Goal: Check status: Check status

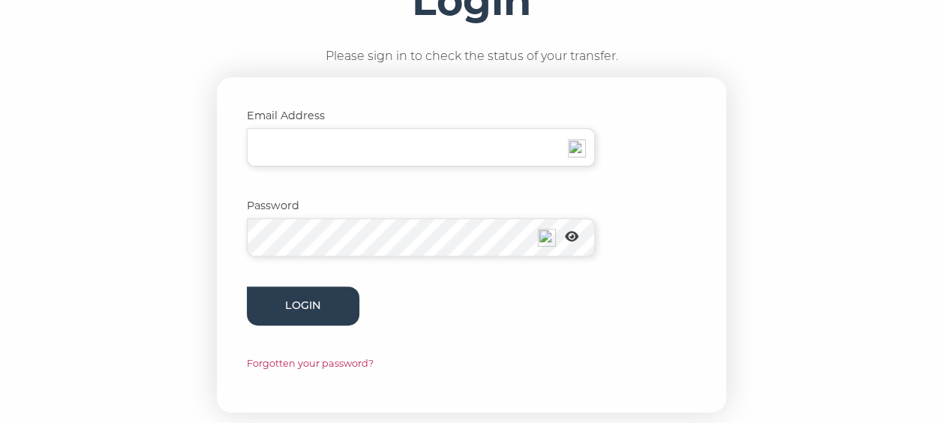
scroll to position [150, 0]
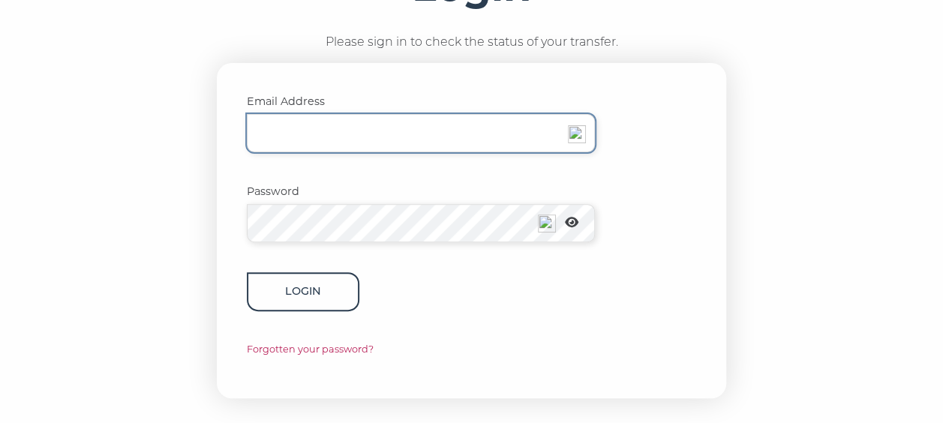
type input "[PERSON_NAME][EMAIL_ADDRESS][DOMAIN_NAME]"
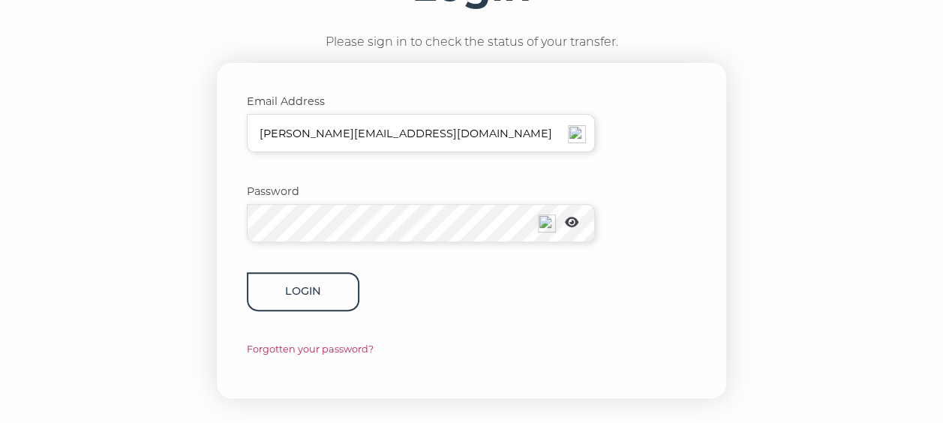
click at [299, 292] on button "Login" at bounding box center [303, 291] width 113 height 38
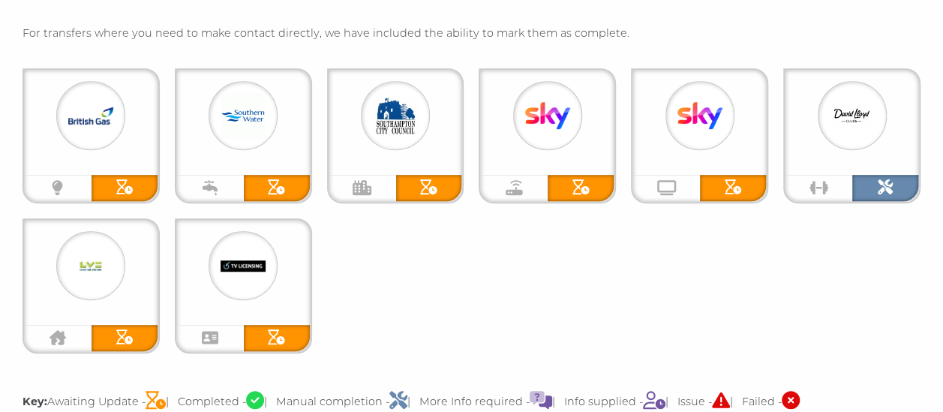
scroll to position [450, 0]
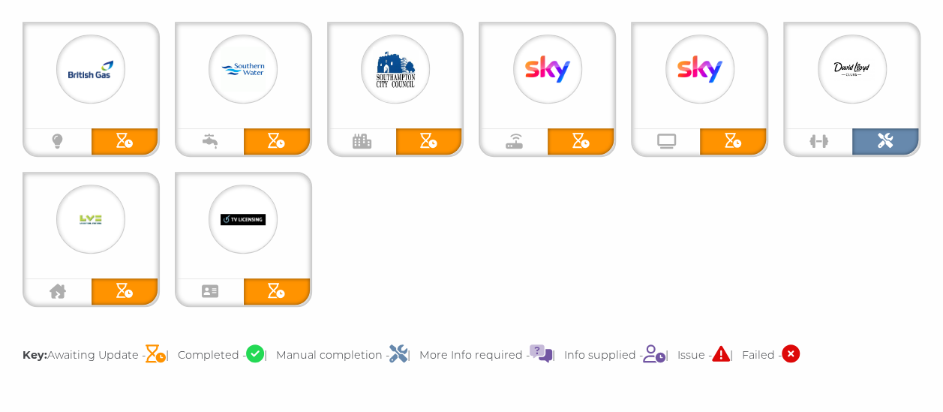
click at [210, 292] on icon "TV License" at bounding box center [210, 291] width 17 height 15
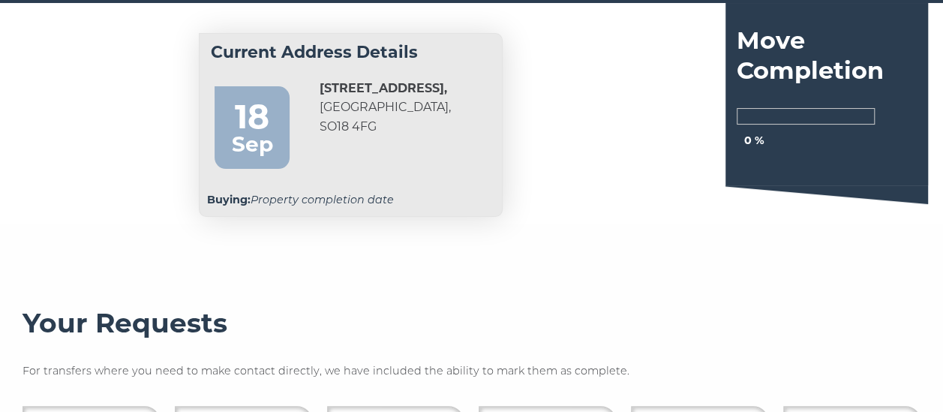
scroll to position [0, 0]
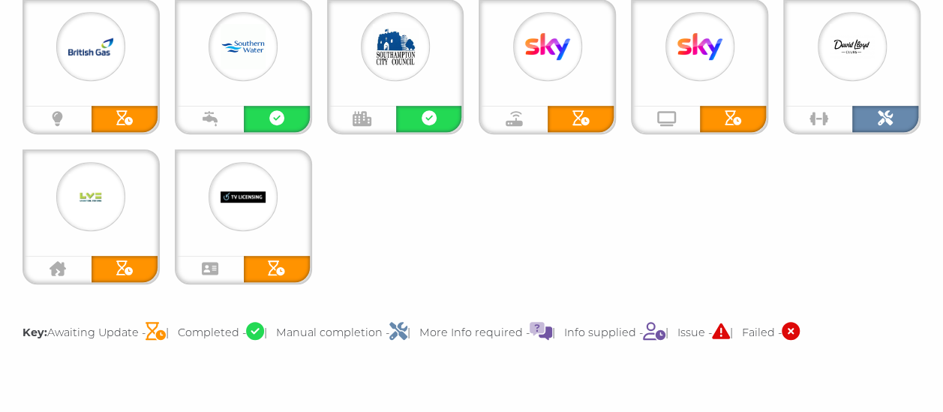
scroll to position [300, 0]
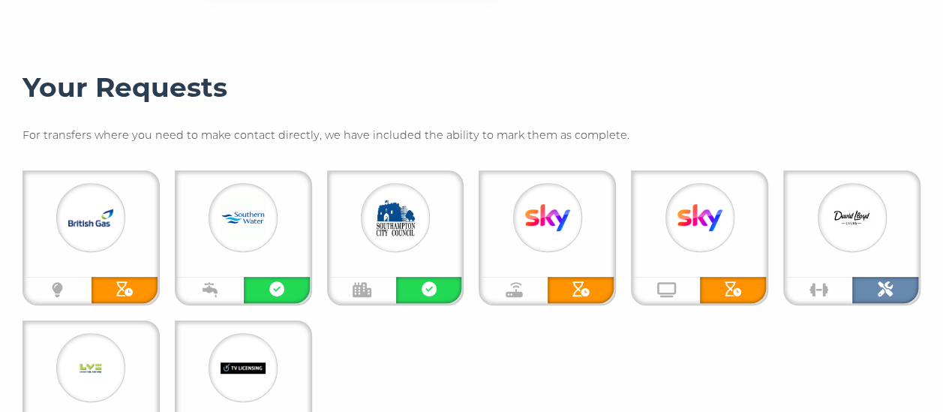
scroll to position [300, 0]
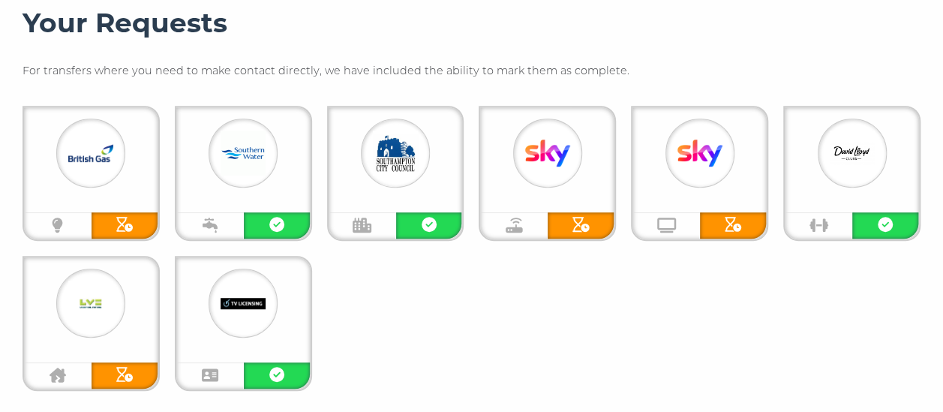
scroll to position [375, 0]
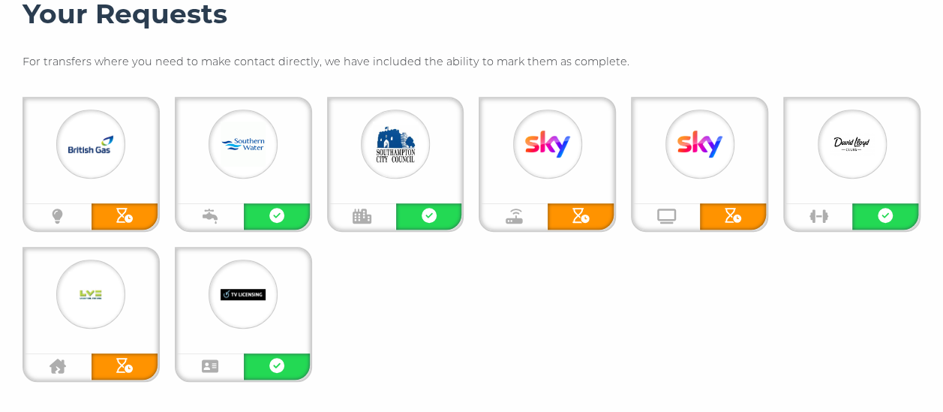
click at [590, 213] on icon at bounding box center [580, 215] width 17 height 15
click at [519, 216] on icon "Broadband" at bounding box center [514, 216] width 17 height 15
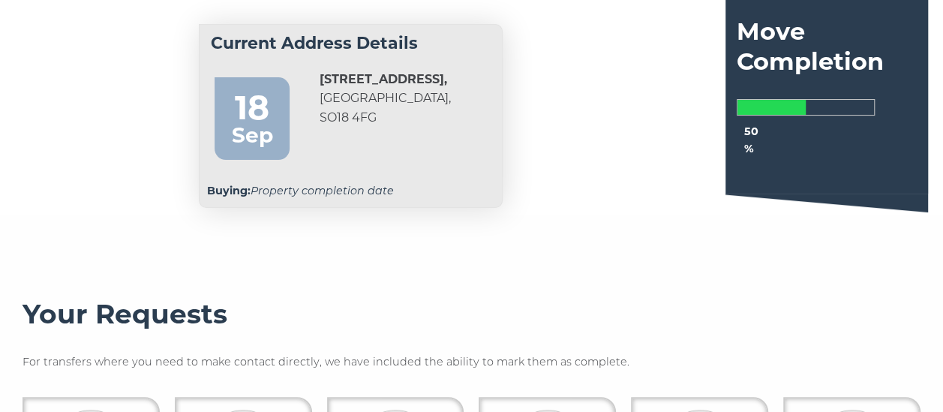
scroll to position [0, 0]
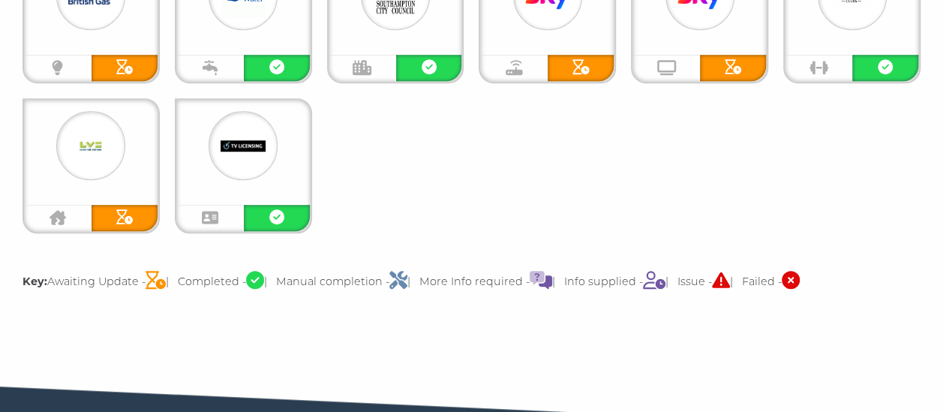
scroll to position [525, 0]
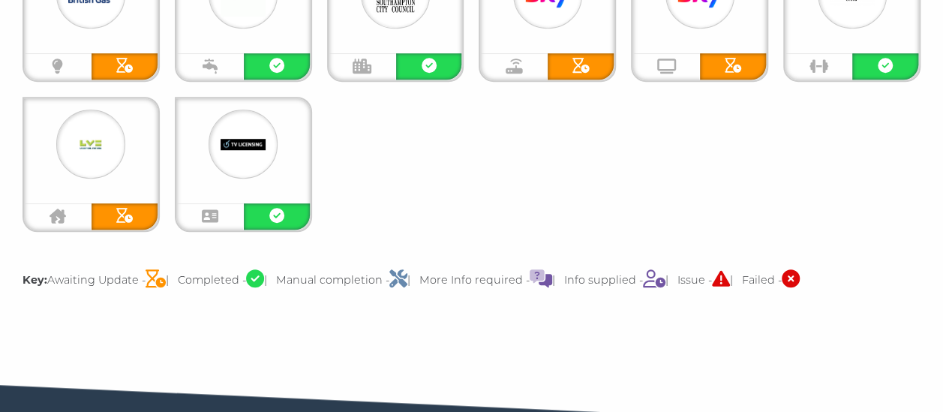
click at [135, 220] on div at bounding box center [125, 216] width 66 height 26
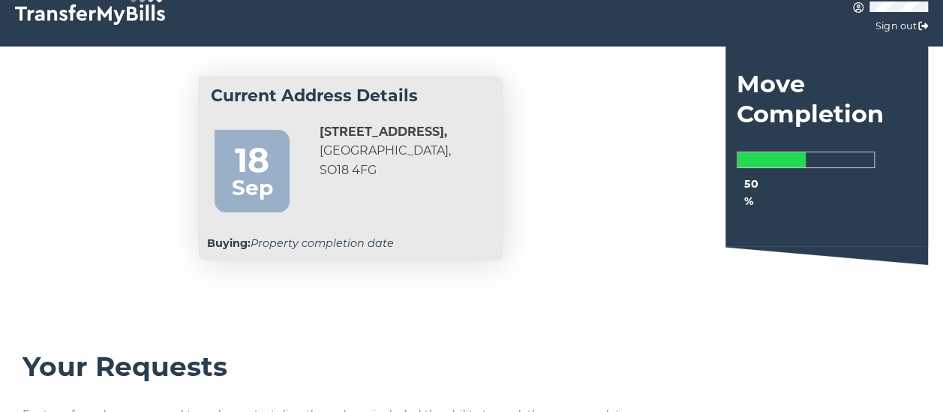
scroll to position [0, 0]
